Goal: Task Accomplishment & Management: Use online tool/utility

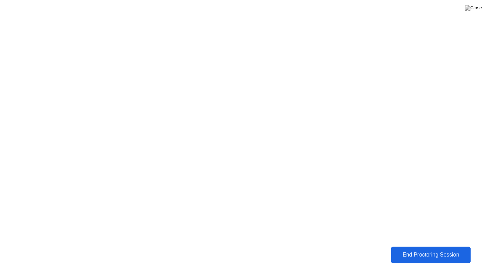
click at [435, 260] on button "End Proctoring Session" at bounding box center [431, 254] width 80 height 16
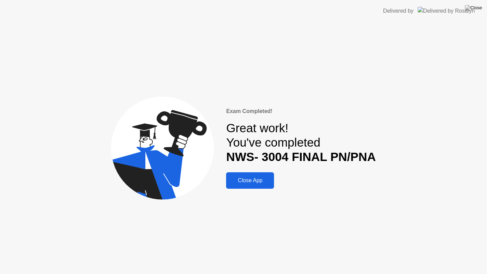
click at [252, 181] on div "Close App" at bounding box center [250, 180] width 44 height 6
